Goal: Transaction & Acquisition: Purchase product/service

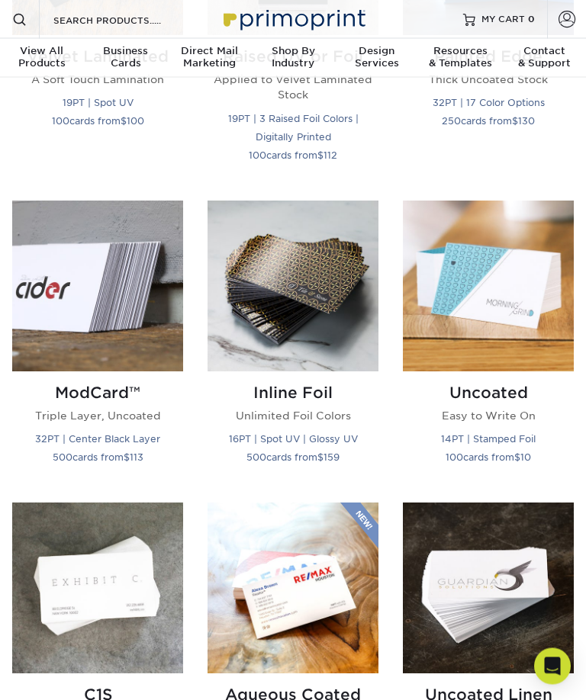
scroll to position [1222, 0]
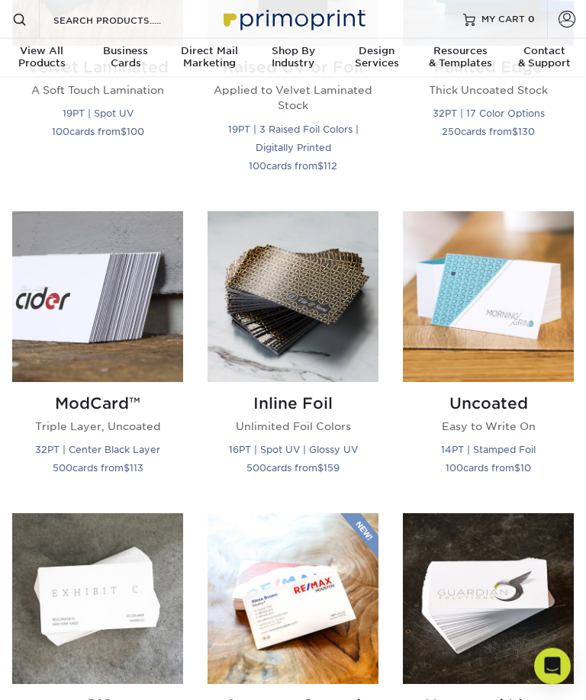
click at [319, 304] on img at bounding box center [292, 297] width 171 height 171
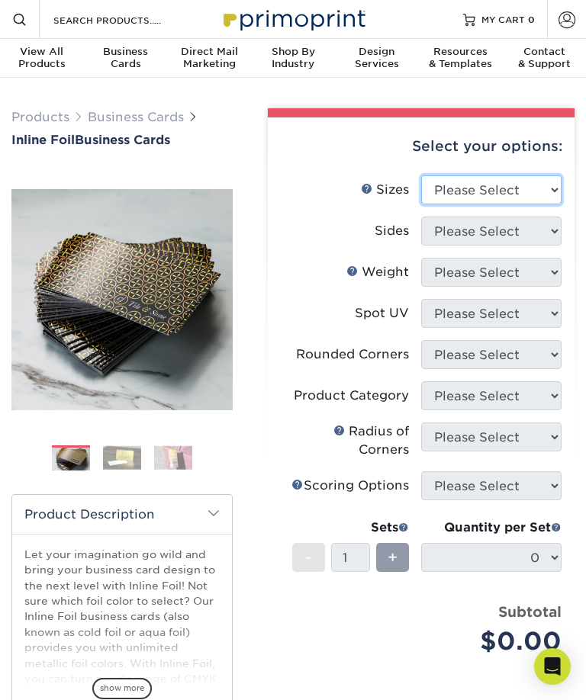
click at [554, 184] on select "Please Select 1.5" x 3.5" - Mini 1.75" x 3.5" - Mini 2" x 2" - Square 2" x 3" -…" at bounding box center [491, 189] width 140 height 29
select select "2.00x3.50"
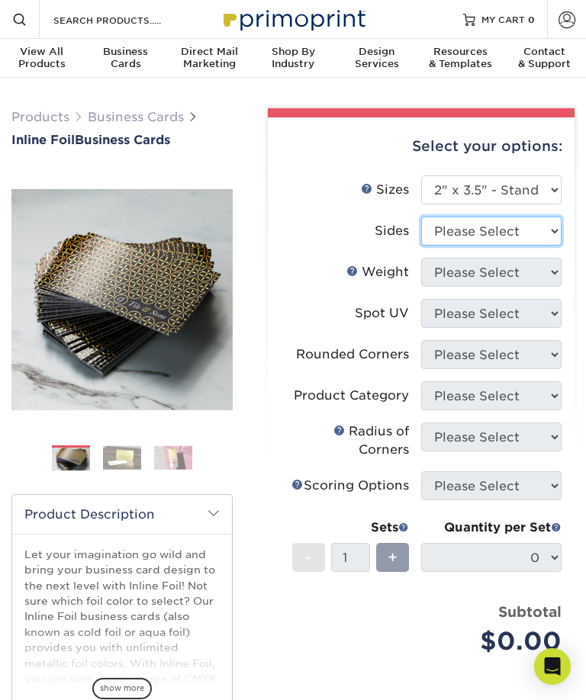
click at [546, 229] on select "Please Select Print Both Sides - Foil Back Only Print Both Sides - Foil Both Si…" at bounding box center [491, 231] width 140 height 29
select select "34527644-b4fd-4ffb-9092-1318eefcd9d9"
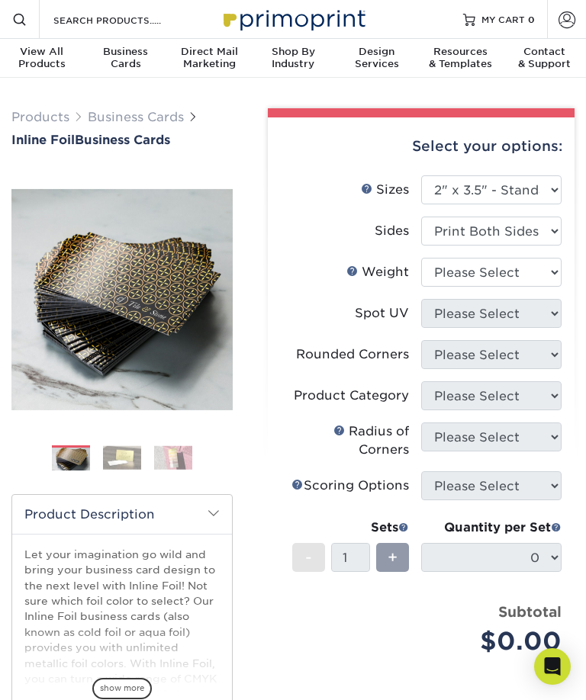
click at [514, 297] on li "Weight Help Weight Please Select 16PT" at bounding box center [421, 278] width 281 height 41
click at [544, 268] on select "Please Select 16PT" at bounding box center [491, 272] width 140 height 29
select select "16PT"
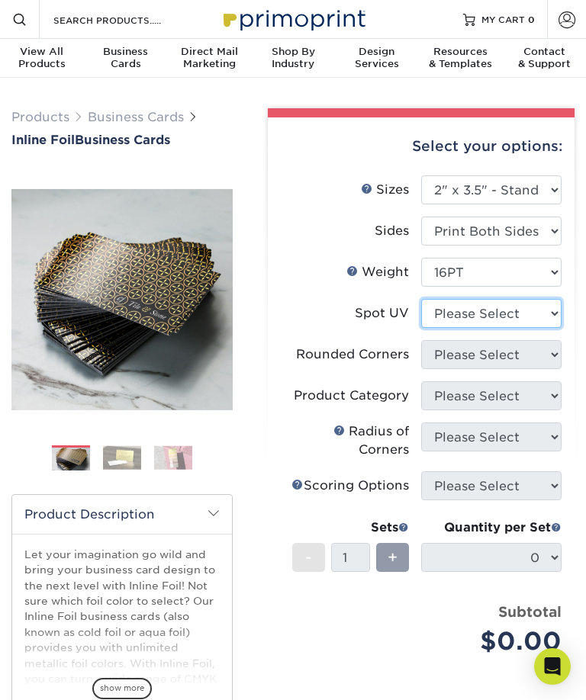
click at [544, 309] on select "Please Select No Spot UV Front and Back (Both Sides) Front Only Back Only" at bounding box center [491, 313] width 140 height 29
select select "0"
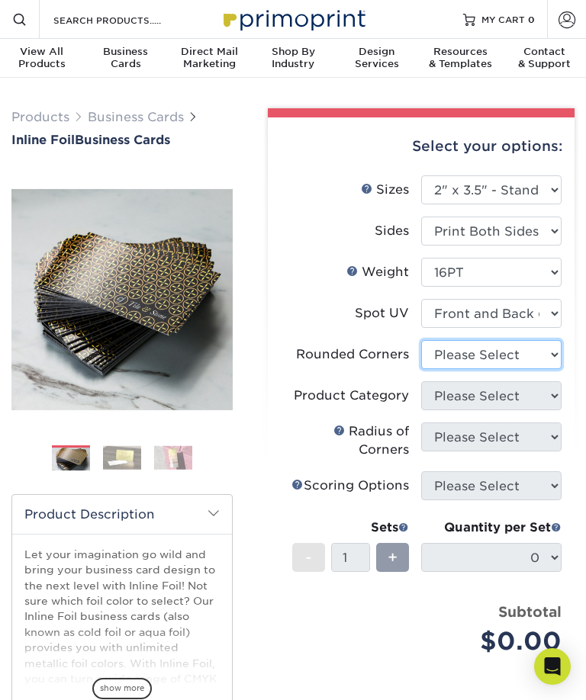
click at [547, 353] on select "Please Select Yes - Round 2 Corners Yes - Round 4 Corners No" at bounding box center [491, 354] width 140 height 29
select select "7672df9e-0e0a-464d-8e1f-920c575e4da3"
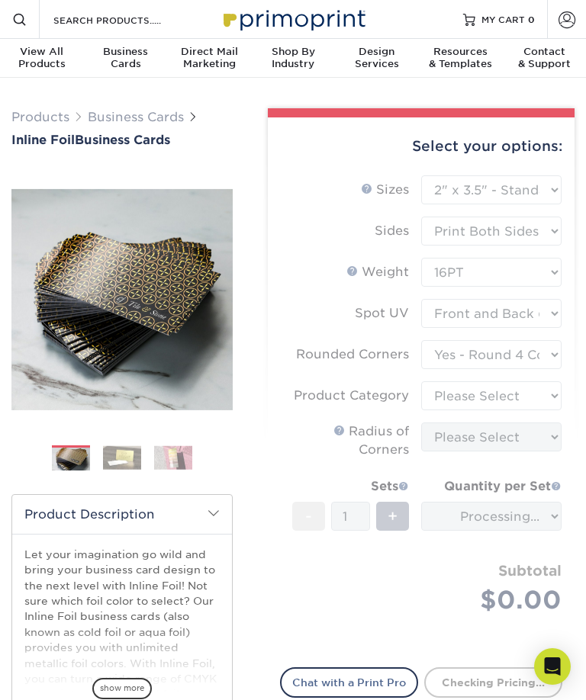
click at [553, 344] on form "Sizes Help Sizes Please Select 1.5" x 3.5" - Mini 1.75" x 3.5" - Mini 2" x 2" -…" at bounding box center [421, 412] width 282 height 474
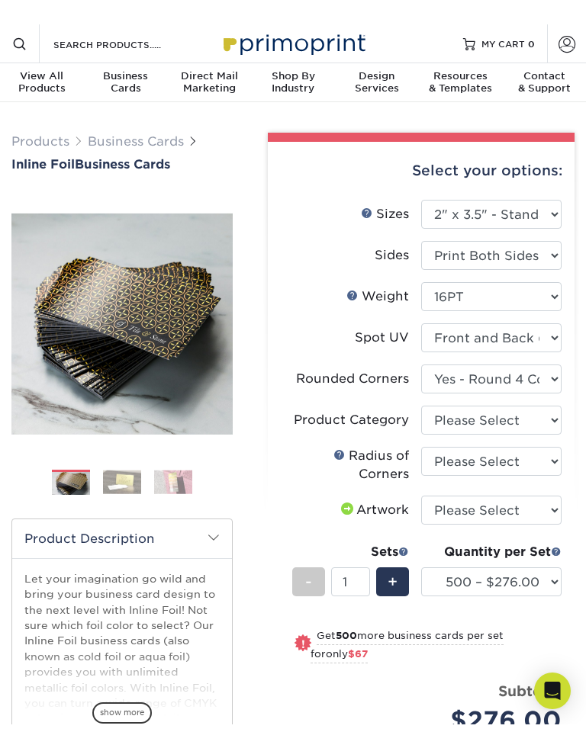
scroll to position [143, 0]
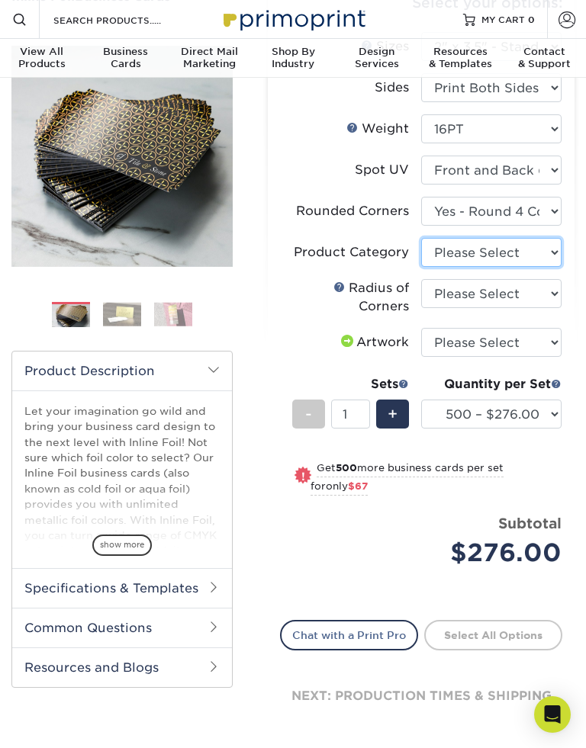
click at [551, 251] on select "Please Select Business Cards" at bounding box center [491, 252] width 140 height 29
select select "3b5148f1-0588-4f88-a218-97bcfdce65c1"
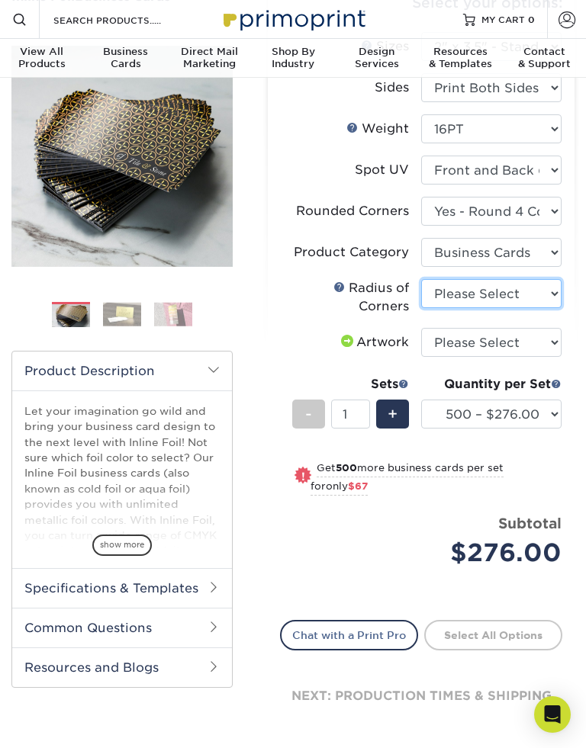
click at [539, 291] on select "Please Select Rounded 1/8" Rounded 1/4"" at bounding box center [491, 293] width 140 height 29
select select "479fbfe7-6a0c-4895-8c9a-81739b7486c9"
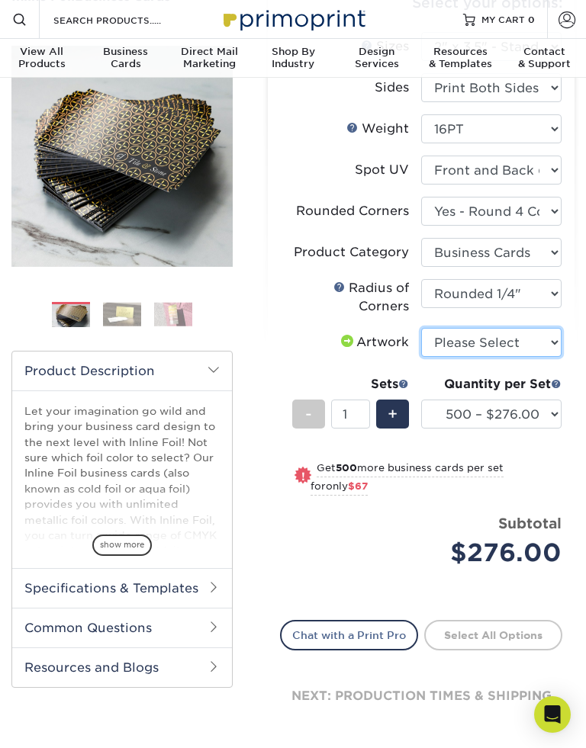
click at [544, 330] on select "Please Select I will upload files I need a design - $100" at bounding box center [491, 342] width 140 height 29
select select "upload"
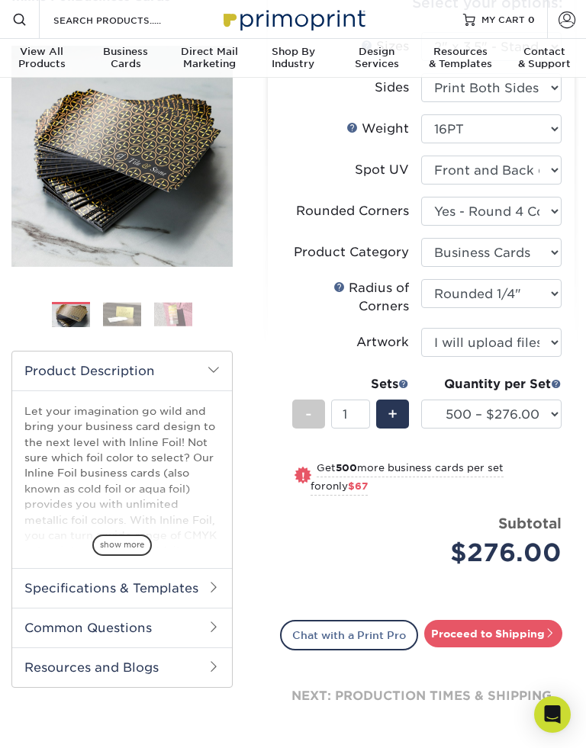
click at [515, 631] on link "Proceed to Shipping" at bounding box center [493, 633] width 138 height 27
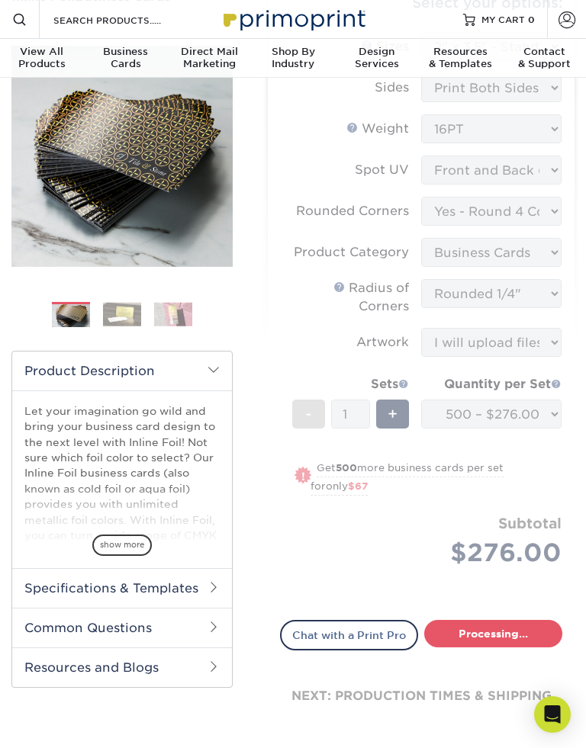
type input "Set 1"
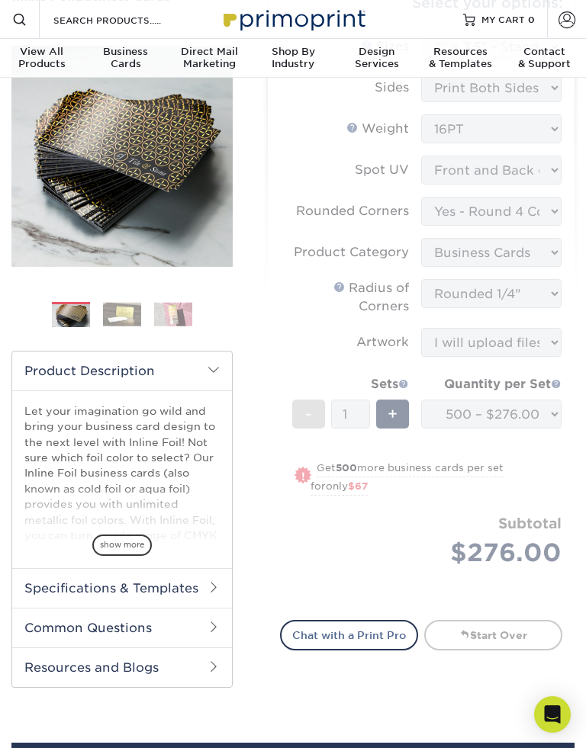
select select "30ff1265-7ae6-4cbb-96ba-7a76564b0ec9"
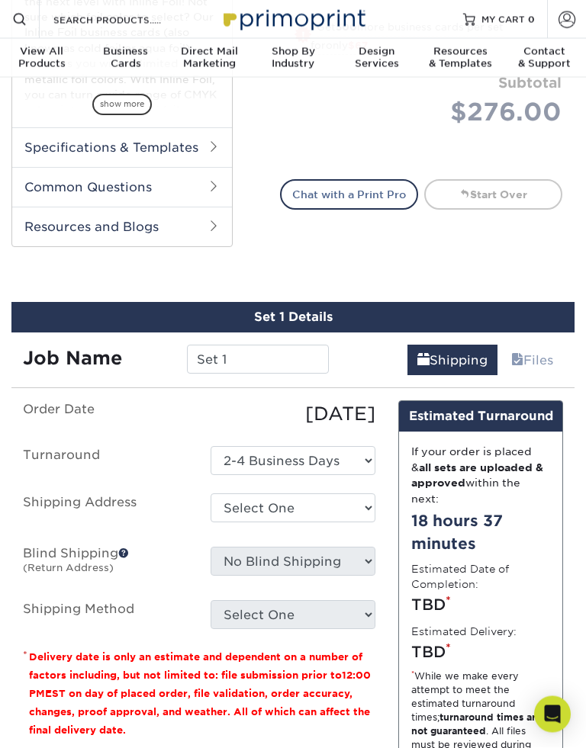
scroll to position [589, 0]
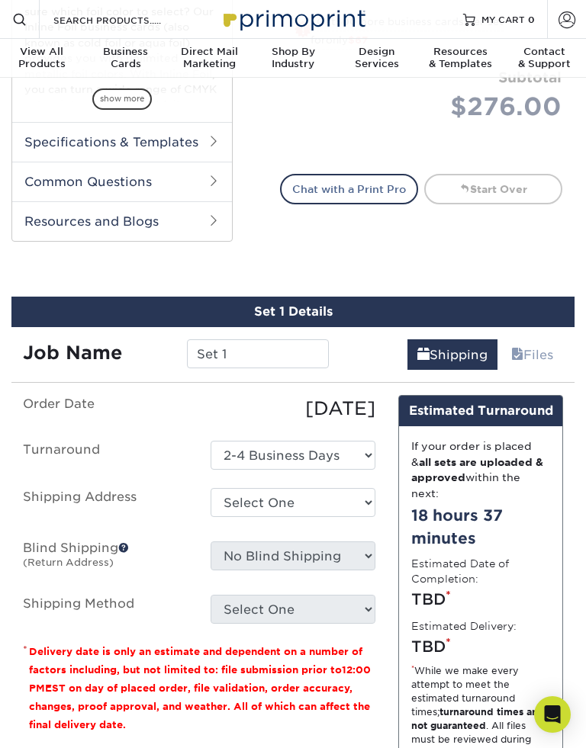
click at [305, 699] on div "Order Date 09/12/2025 Turnaround Select One 2-4 Business Days Shipping Address …" at bounding box center [198, 618] width 375 height 447
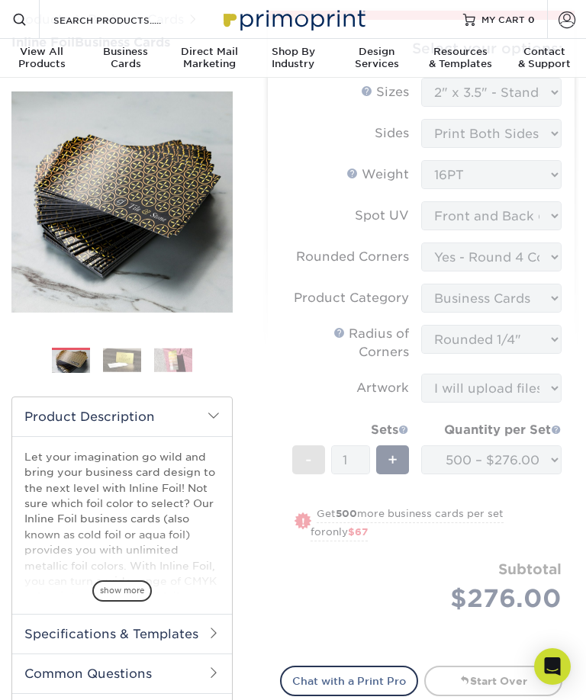
scroll to position [0, 0]
